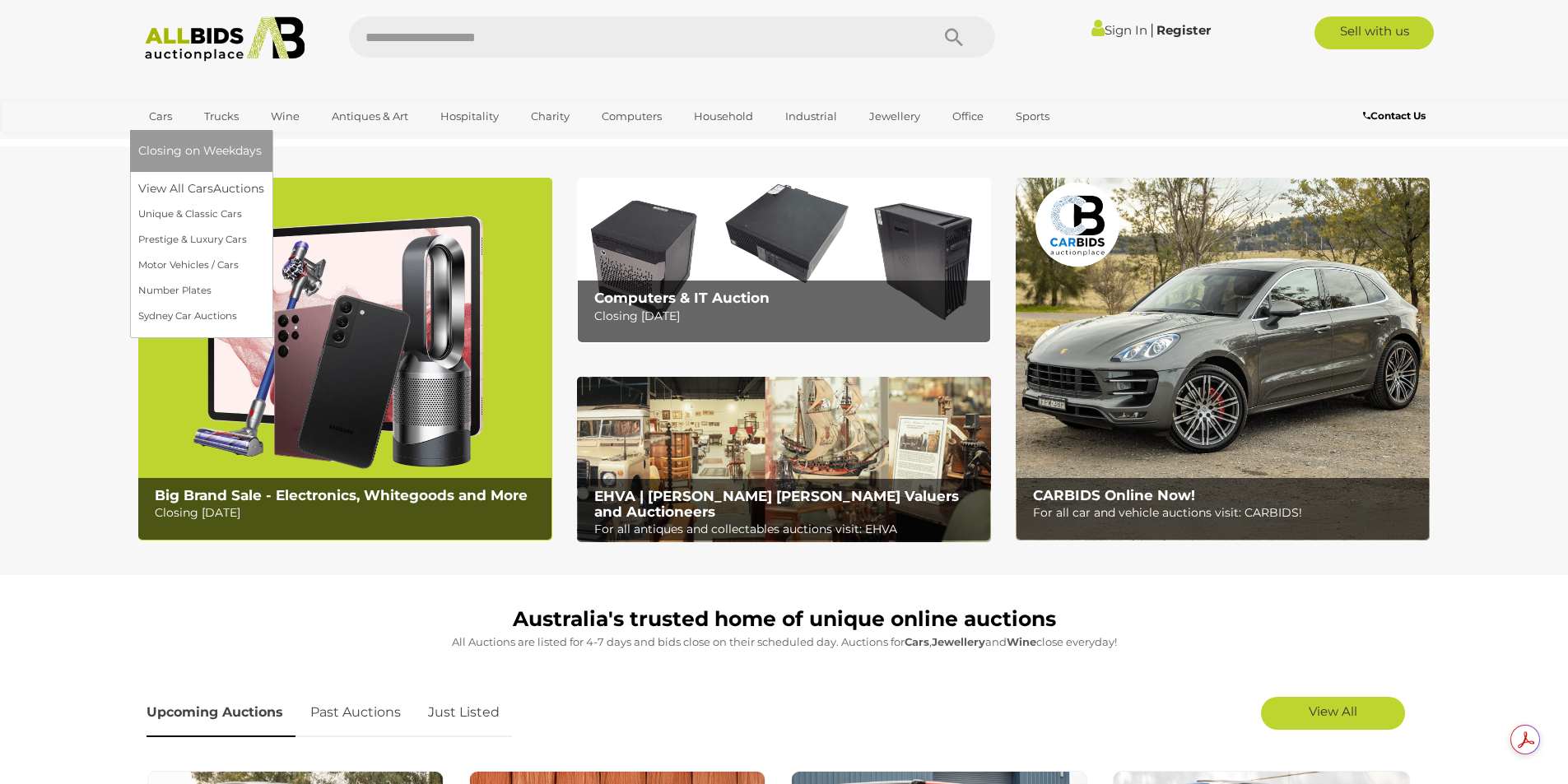
click at [162, 117] on link "Cars" at bounding box center [160, 116] width 44 height 27
click at [164, 115] on link "Cars" at bounding box center [160, 116] width 44 height 27
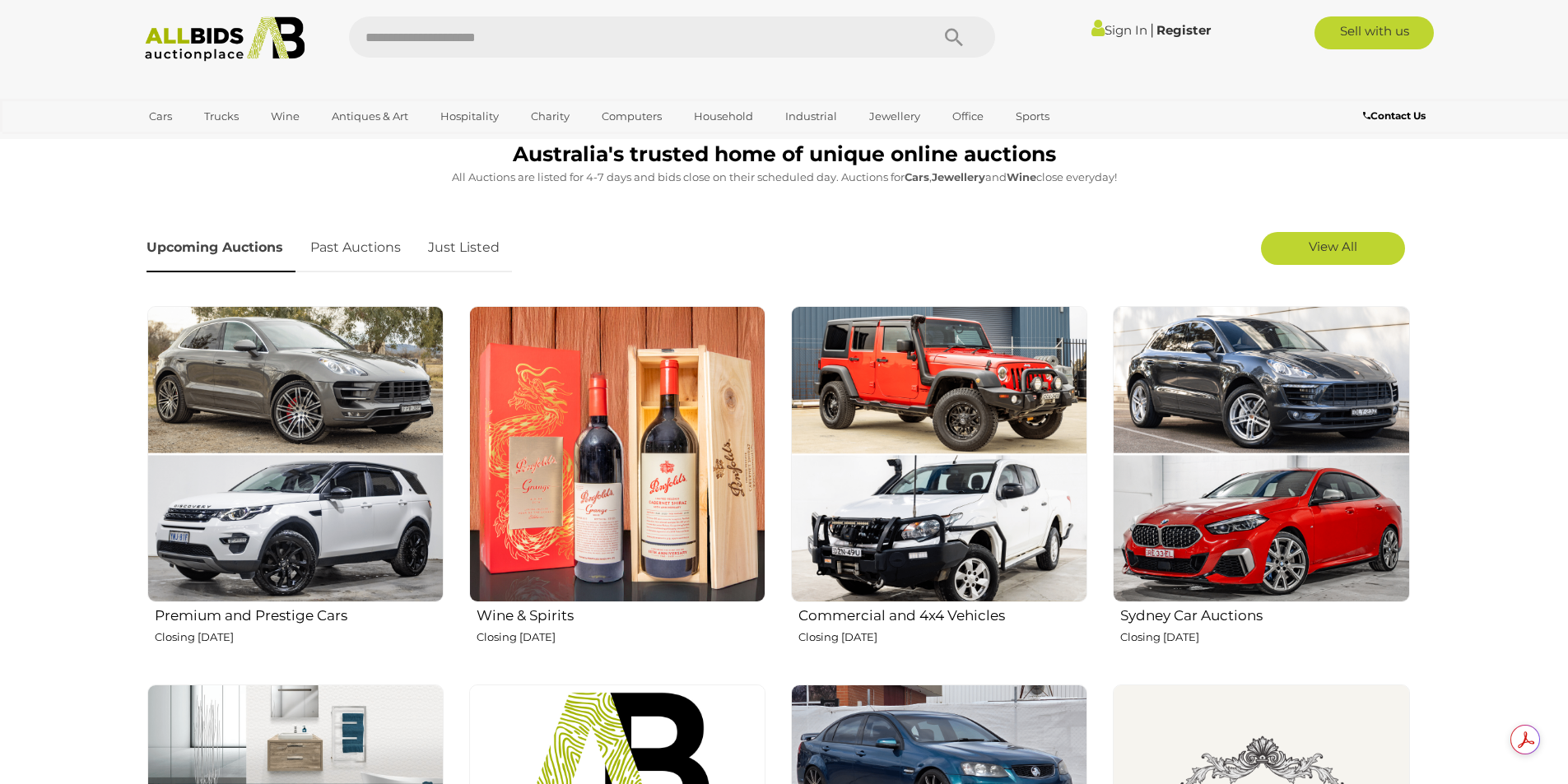
scroll to position [493, 0]
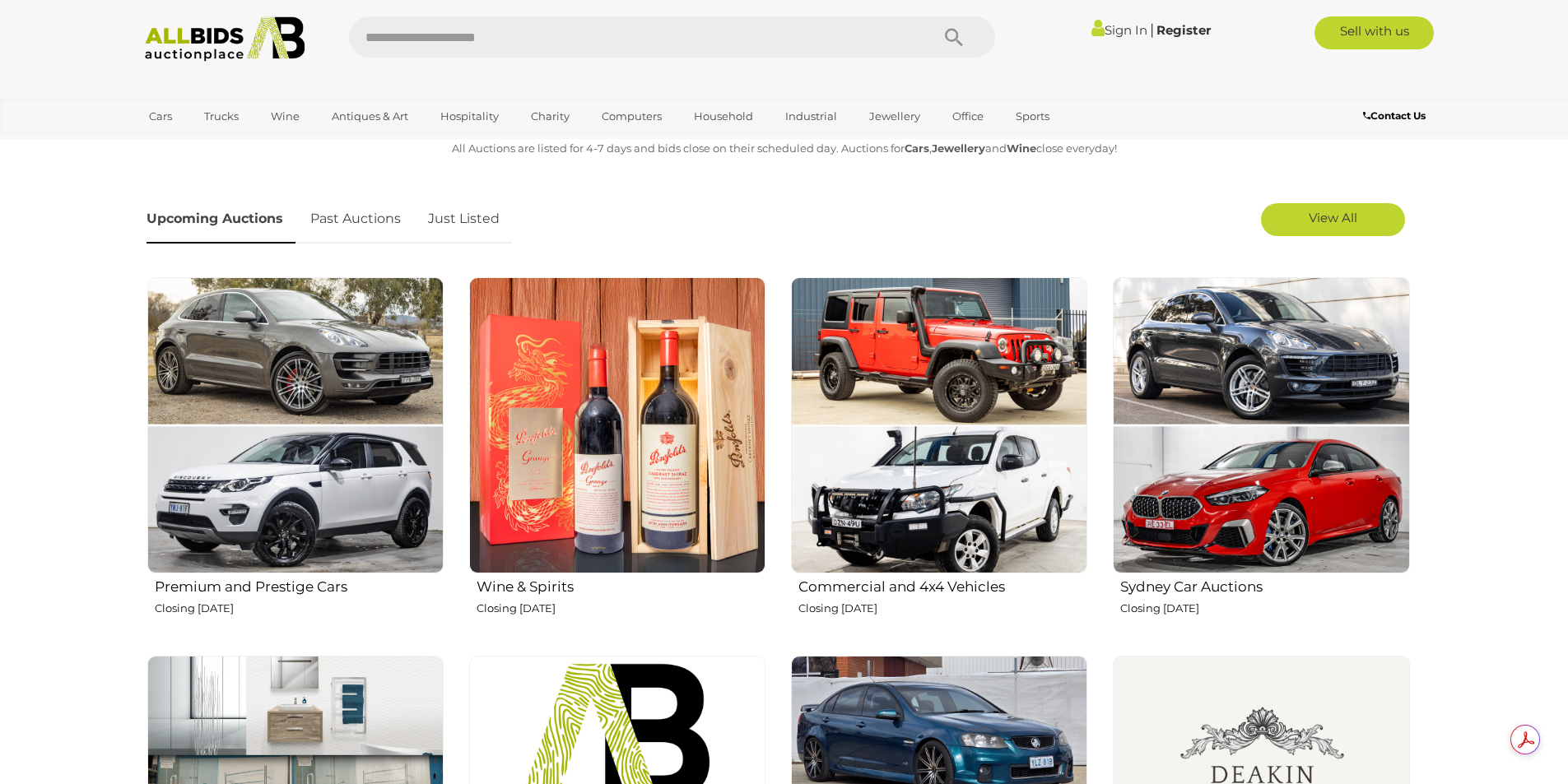
click at [295, 491] on img at bounding box center [295, 425] width 296 height 296
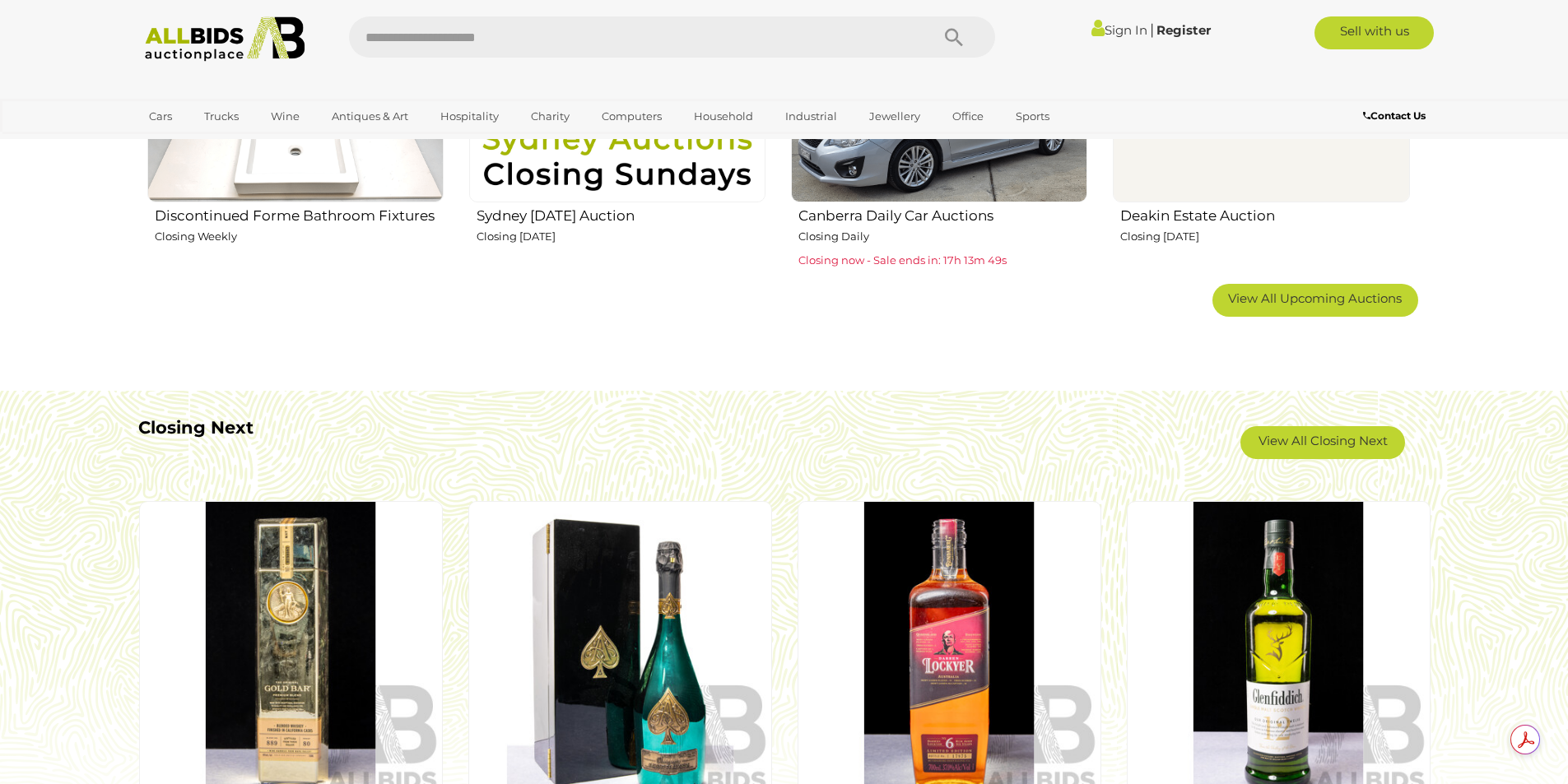
scroll to position [987, 0]
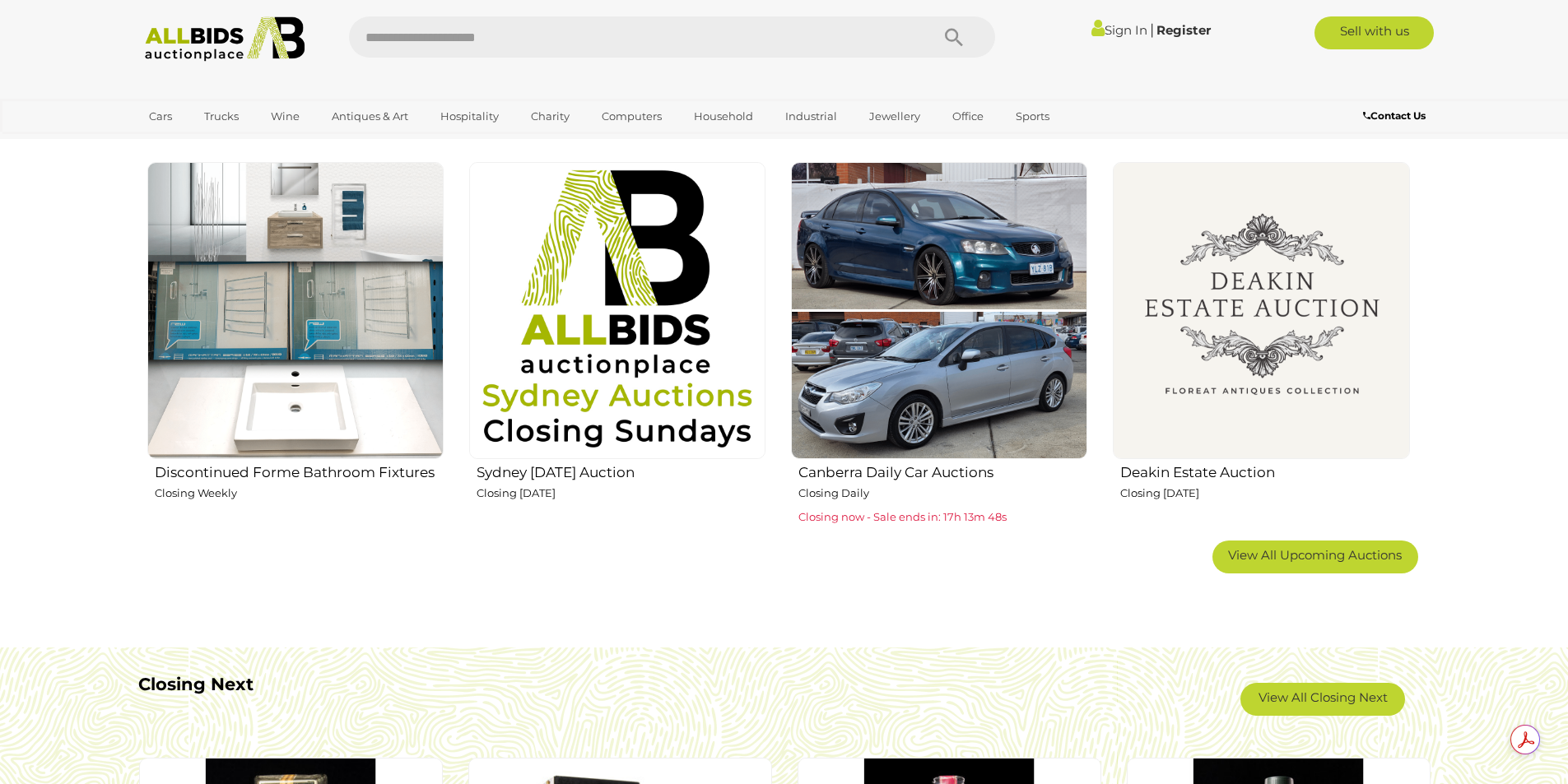
click at [549, 36] on input "text" at bounding box center [631, 37] width 565 height 42
type input "*******"
